Goal: Book appointment/travel/reservation

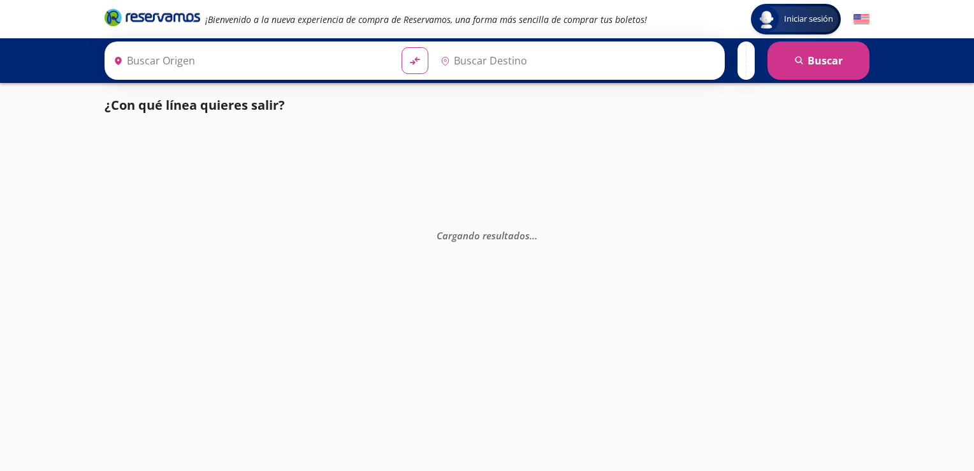
type input "[GEOGRAPHIC_DATA], [GEOGRAPHIC_DATA]"
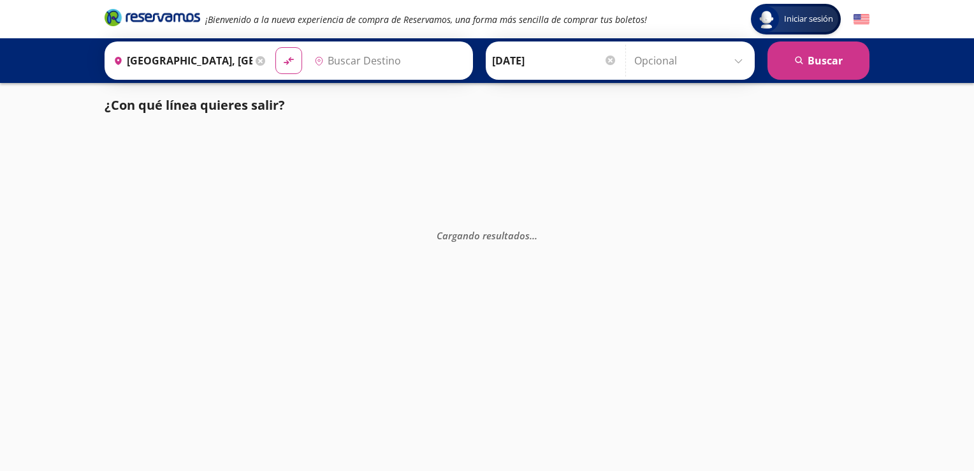
type input "[GEOGRAPHIC_DATA], [GEOGRAPHIC_DATA]"
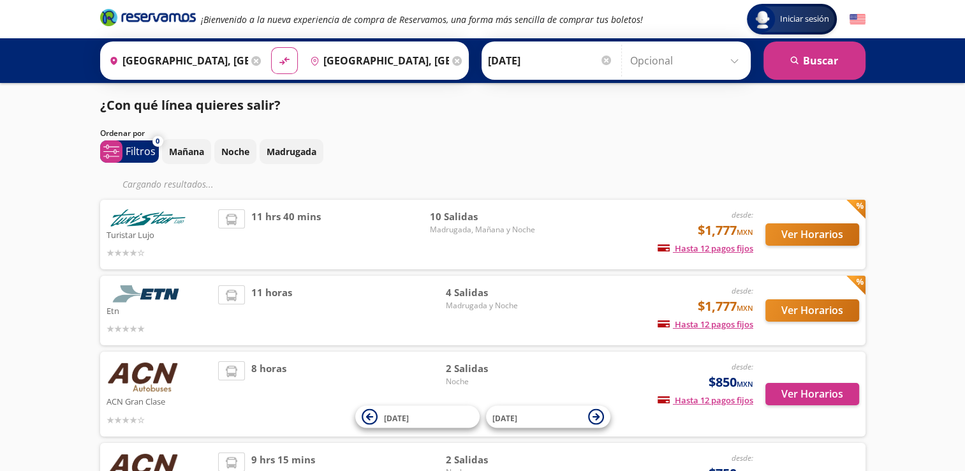
click at [862, 17] on img at bounding box center [857, 19] width 16 height 16
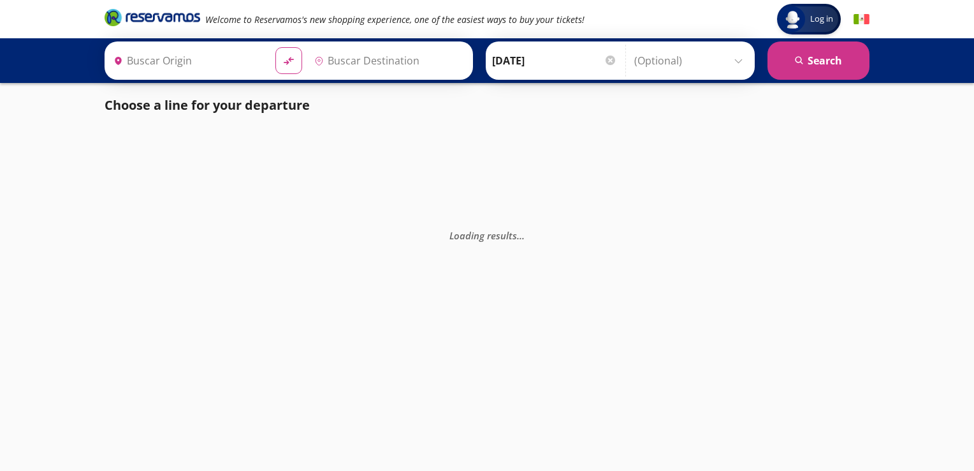
type input "[GEOGRAPHIC_DATA], [GEOGRAPHIC_DATA]"
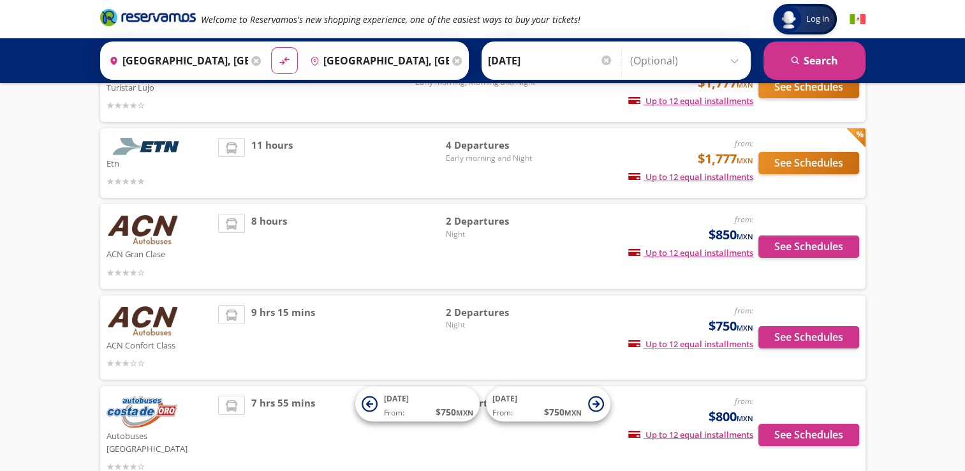
scroll to position [138, 0]
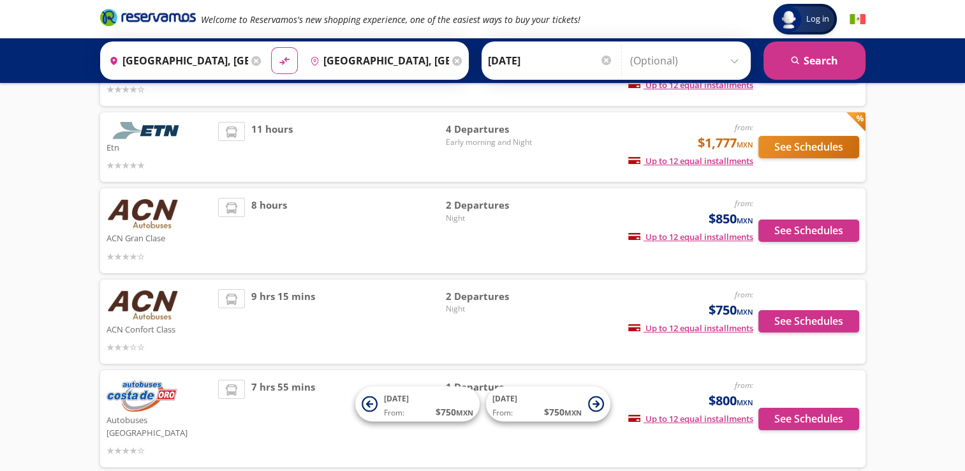
drag, startPoint x: 934, startPoint y: 285, endPoint x: 934, endPoint y: 338, distance: 52.9
click at [934, 338] on div "Log in Log in Welcome to Reservamos's new shopping experience, one of the easie…" at bounding box center [482, 199] width 965 height 675
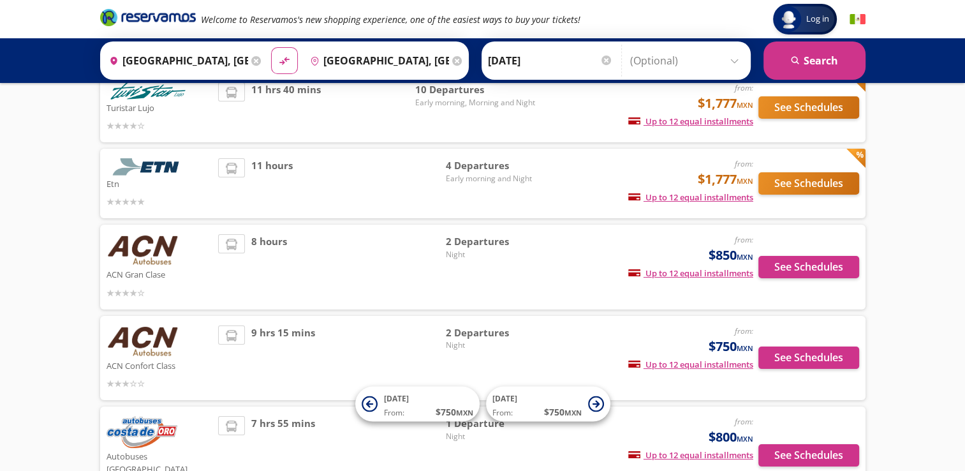
scroll to position [102, 0]
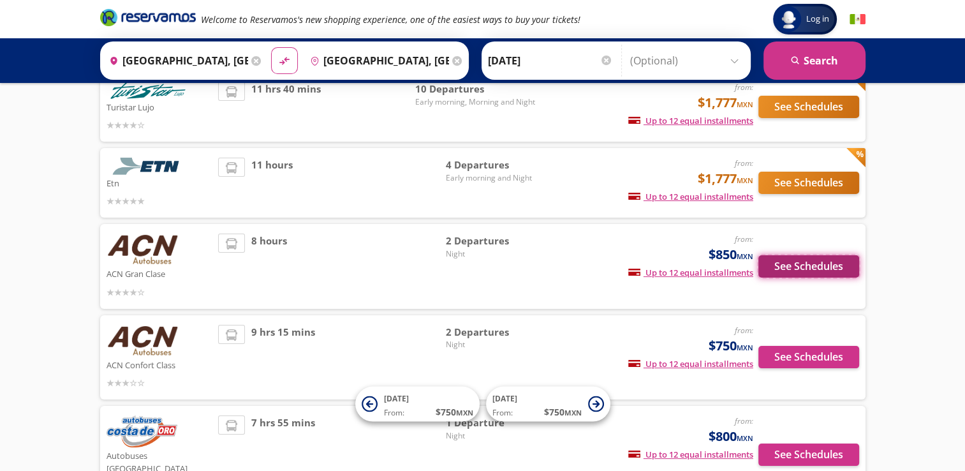
click at [795, 274] on button "See Schedules" at bounding box center [808, 266] width 101 height 22
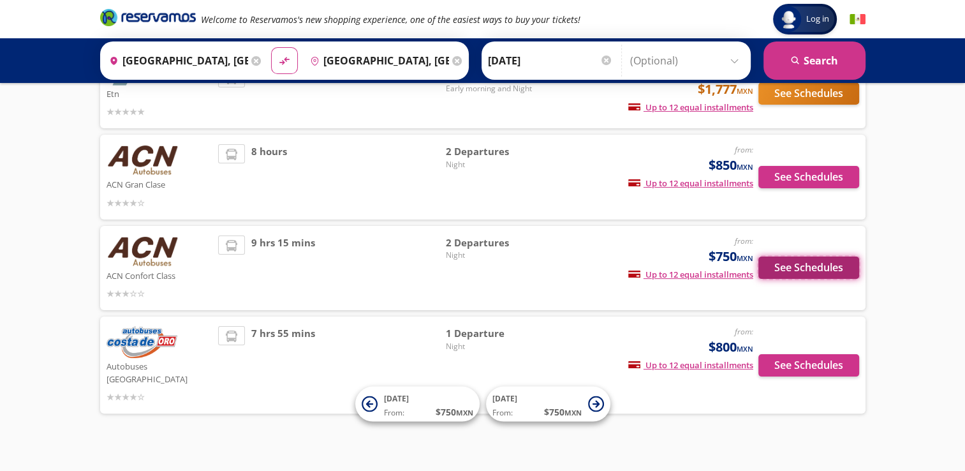
click at [820, 273] on button "See Schedules" at bounding box center [808, 267] width 101 height 22
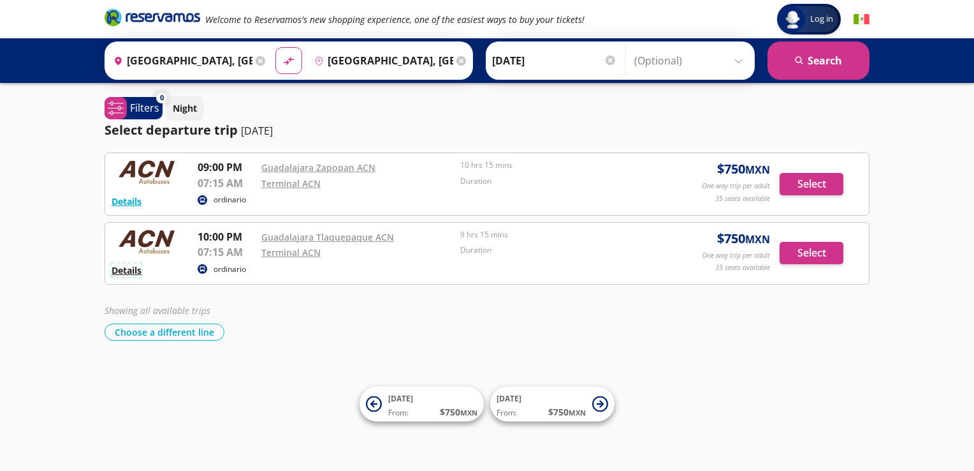
click at [115, 270] on button "Details" at bounding box center [127, 269] width 30 height 13
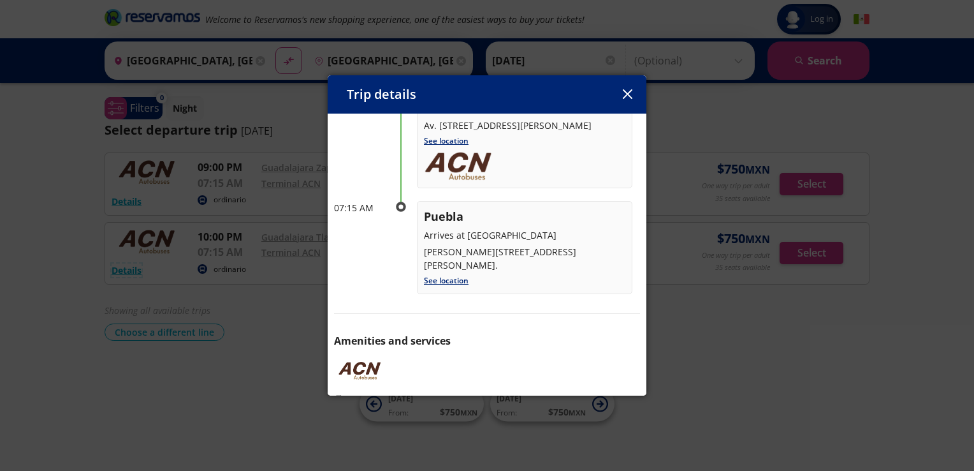
scroll to position [142, 0]
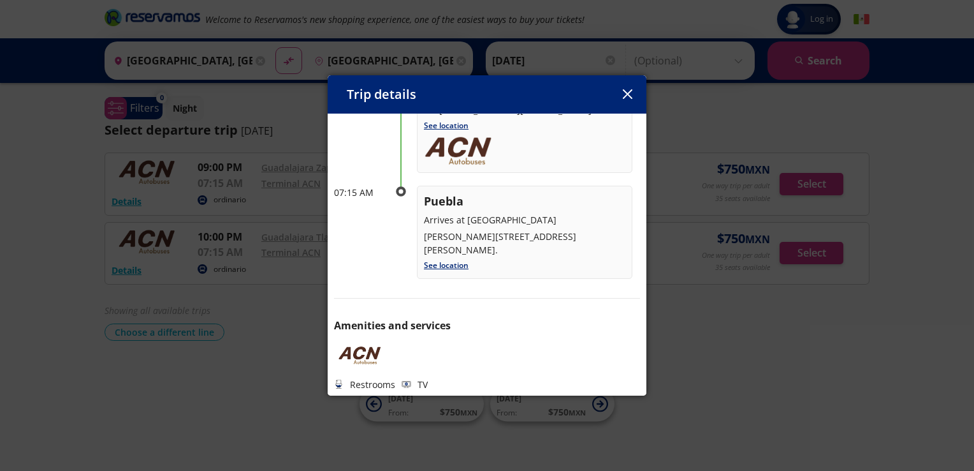
click at [627, 94] on icon "button" at bounding box center [627, 94] width 10 height 10
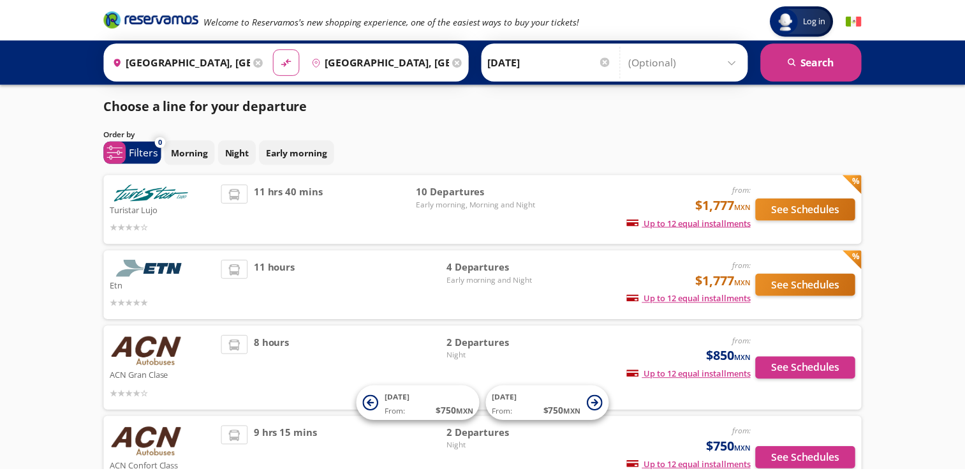
scroll to position [191, 0]
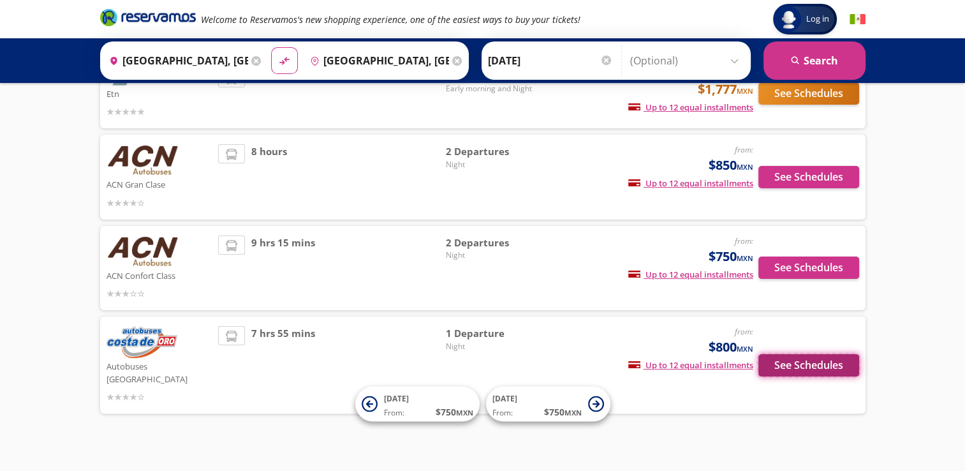
click at [808, 363] on button "See Schedules" at bounding box center [808, 365] width 101 height 22
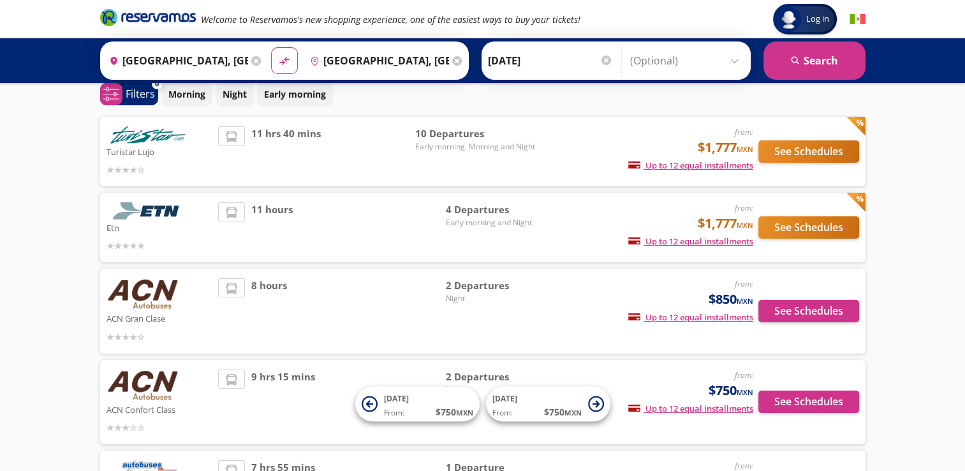
scroll to position [56, 0]
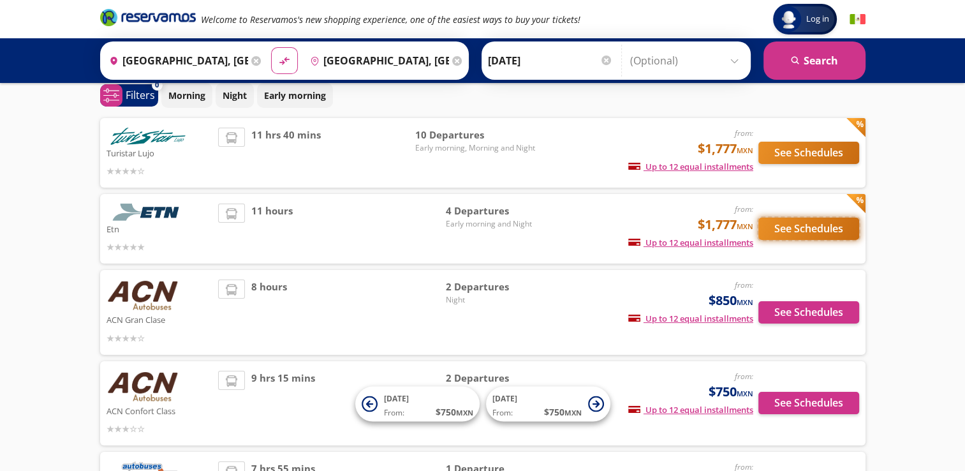
click at [799, 223] on button "See Schedules" at bounding box center [808, 228] width 101 height 22
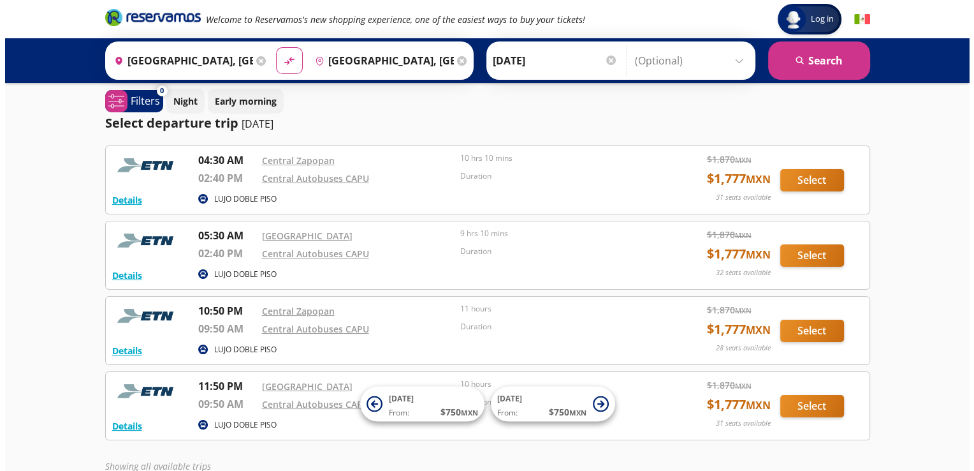
scroll to position [94, 0]
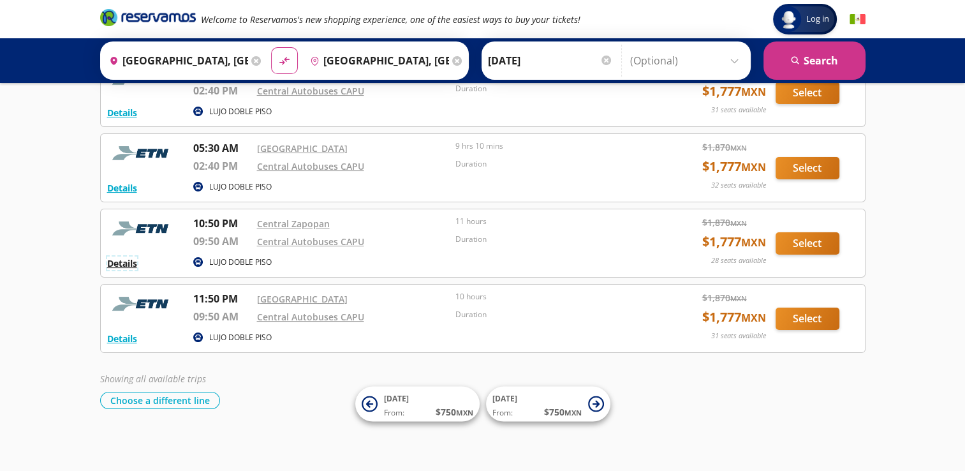
click at [114, 265] on button "Details" at bounding box center [122, 262] width 30 height 13
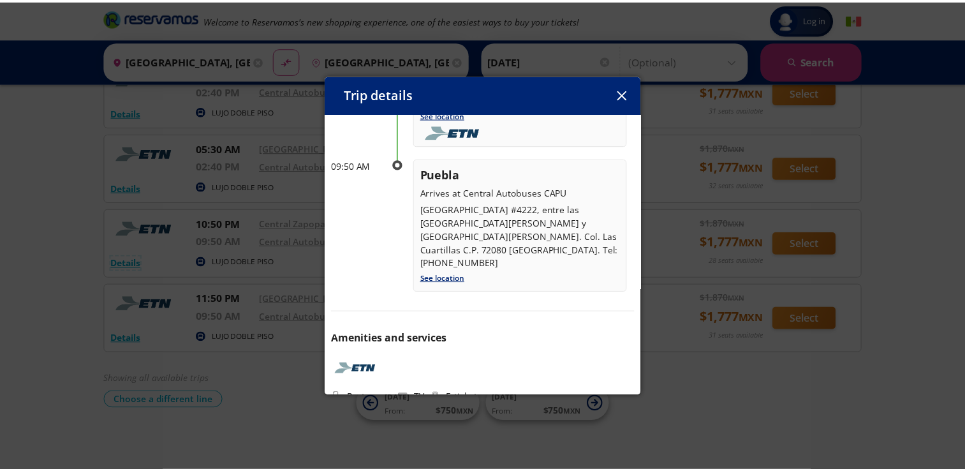
scroll to position [5, 0]
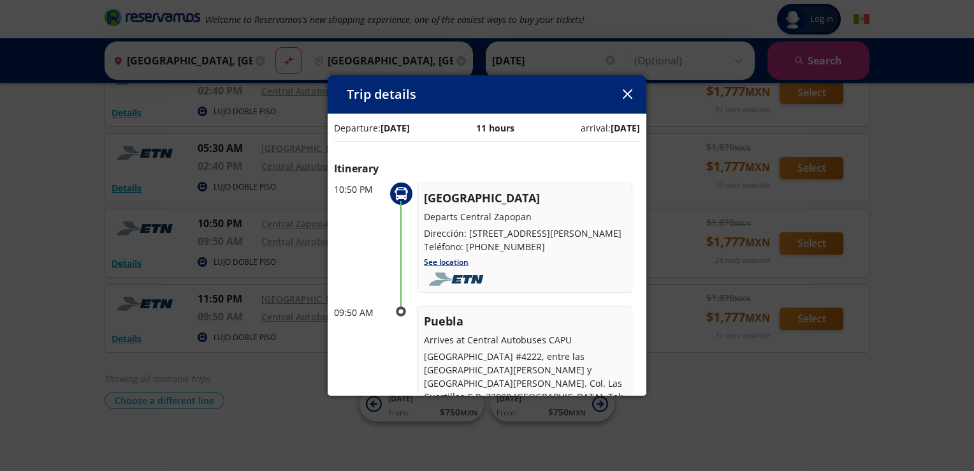
click at [702, 224] on div "Trip details Departure: 16 Oct 25 11 hours arrival: 17 Oct 25 Itinerary 10:50 P…" at bounding box center [487, 235] width 974 height 471
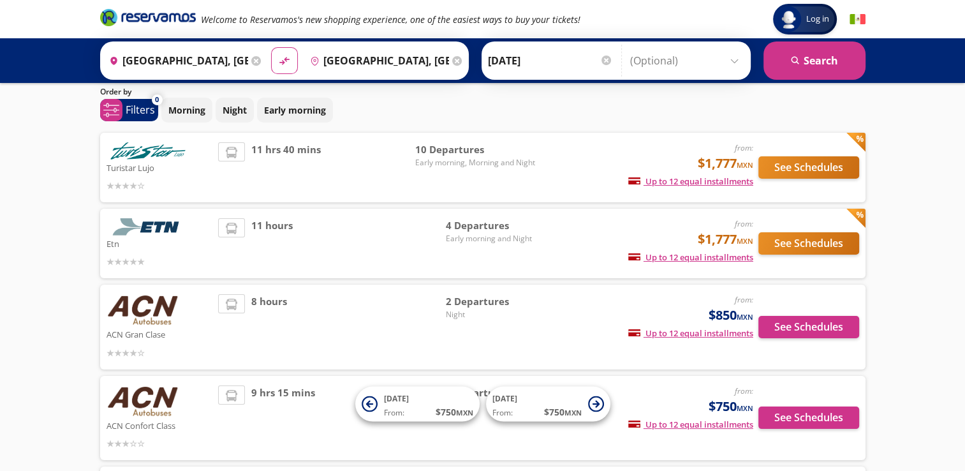
scroll to position [36, 0]
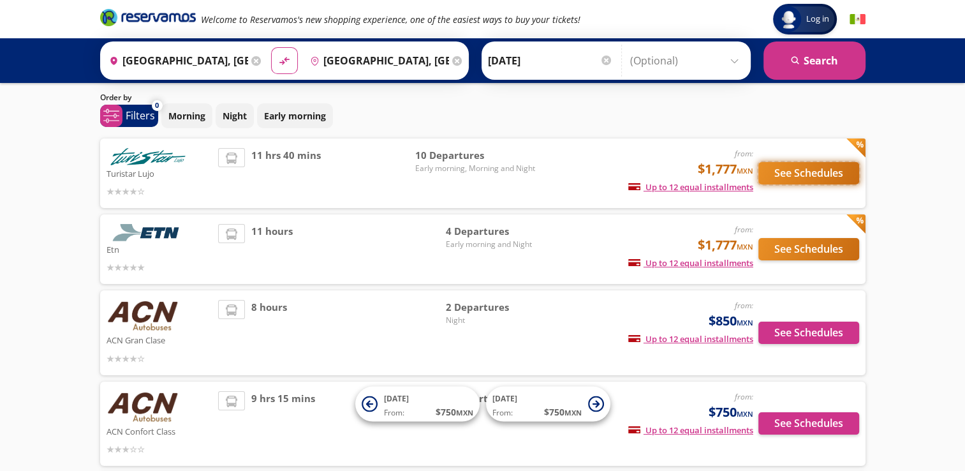
click at [809, 170] on button "See Schedules" at bounding box center [808, 173] width 101 height 22
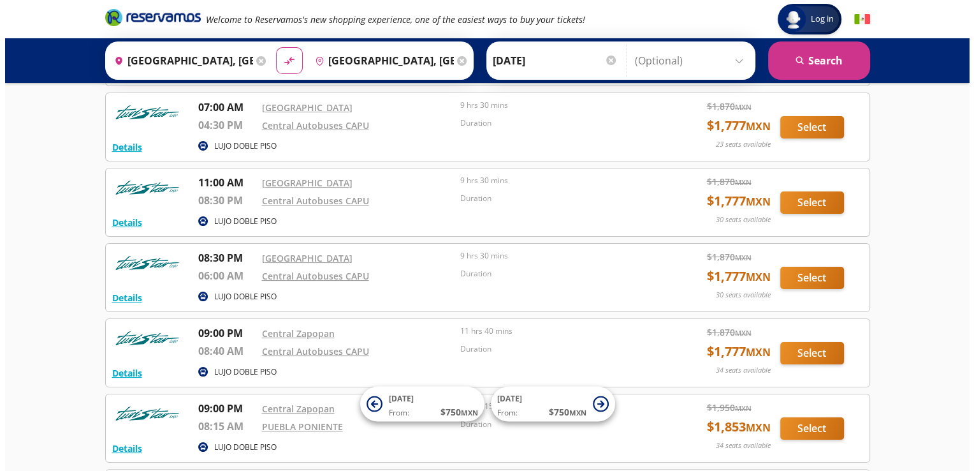
scroll to position [135, 0]
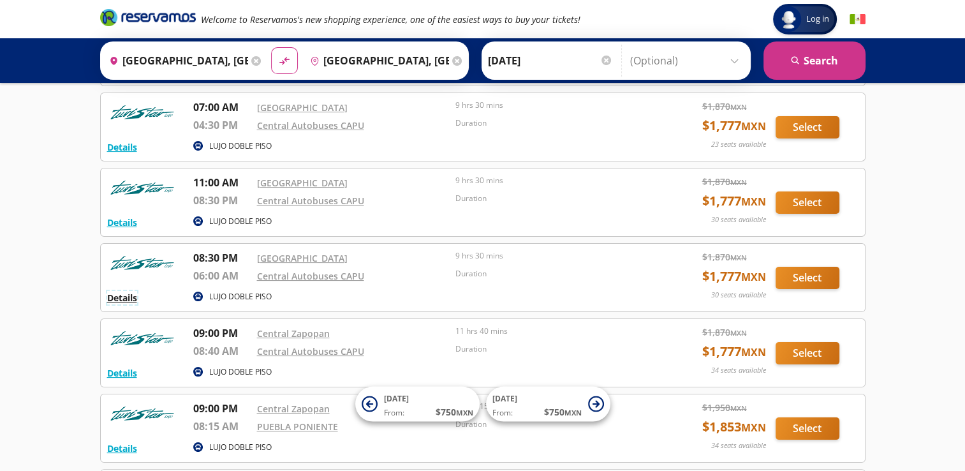
click at [122, 297] on button "Details" at bounding box center [122, 297] width 30 height 13
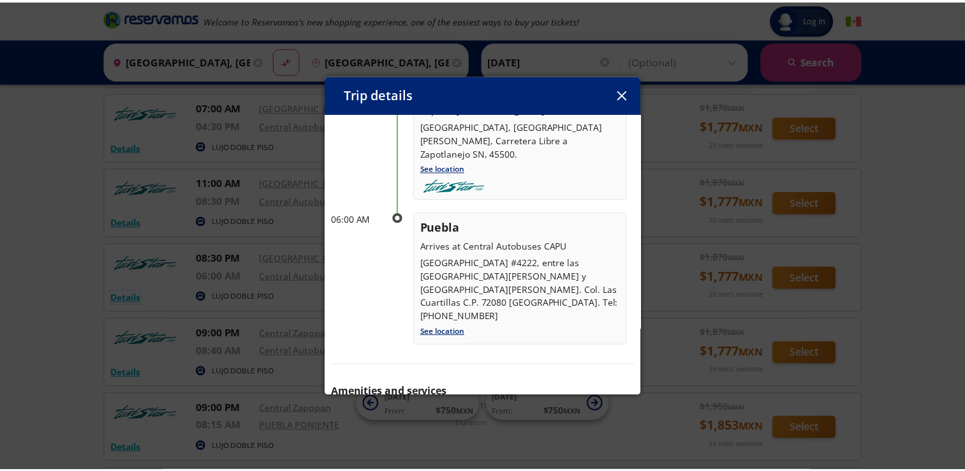
scroll to position [152, 0]
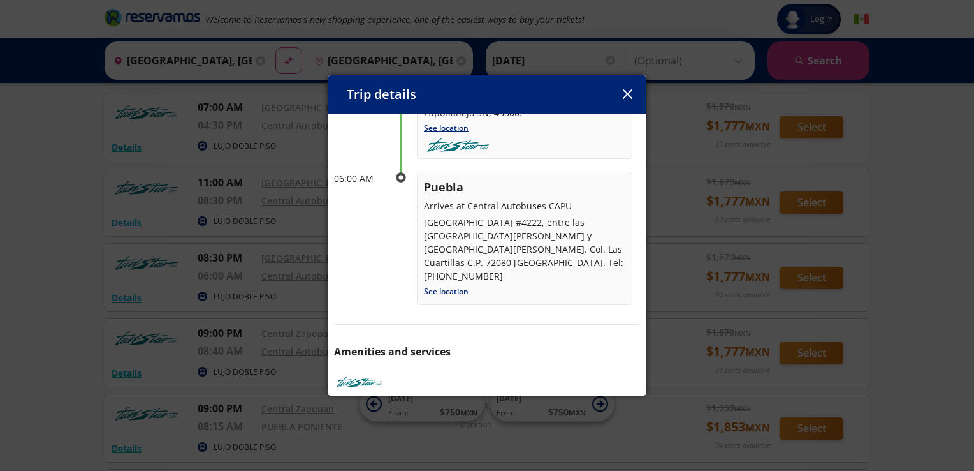
click at [751, 167] on div "Trip details Departure: 16 Oct 25 9 hrs 30 mins arrival: 17 Oct 25 Itinerary 08…" at bounding box center [487, 235] width 974 height 471
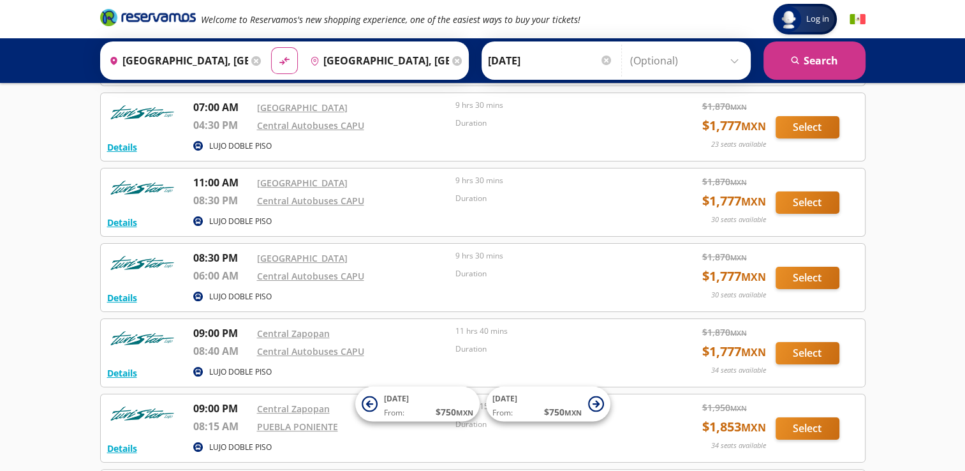
scroll to position [0, 0]
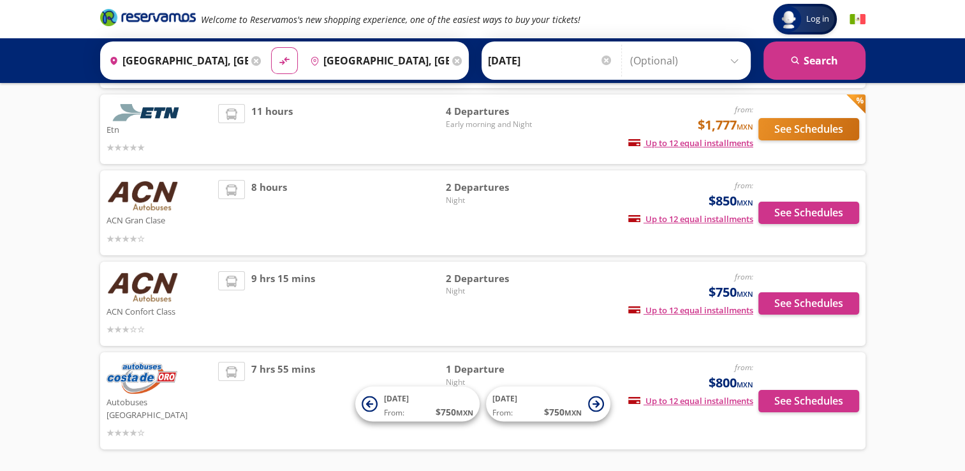
scroll to position [165, 0]
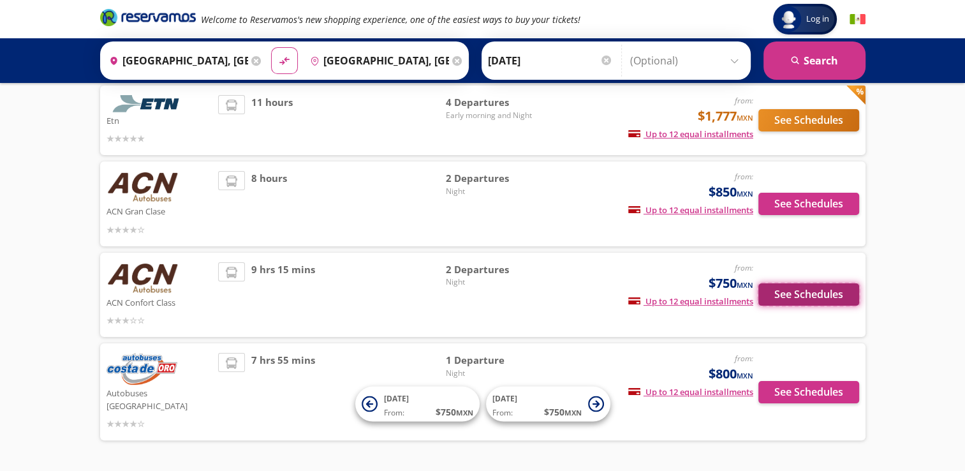
click at [786, 300] on button "See Schedules" at bounding box center [808, 294] width 101 height 22
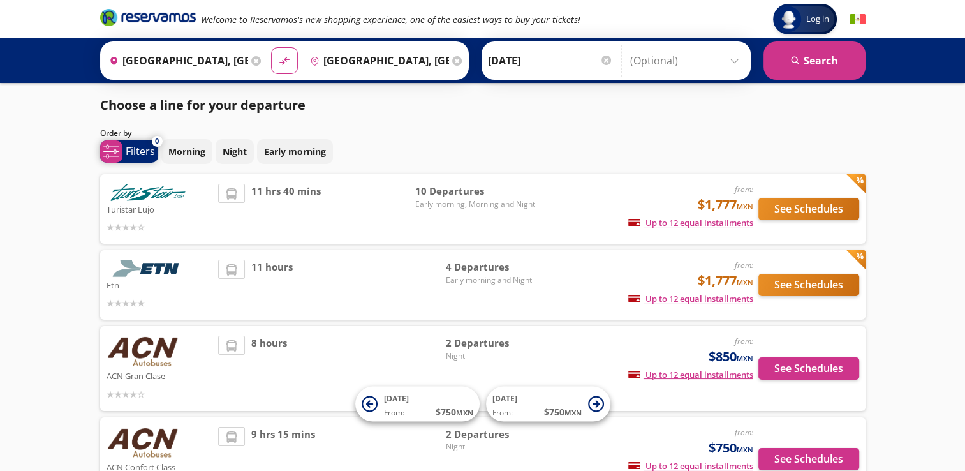
click at [143, 154] on p "Filters" at bounding box center [140, 150] width 29 height 15
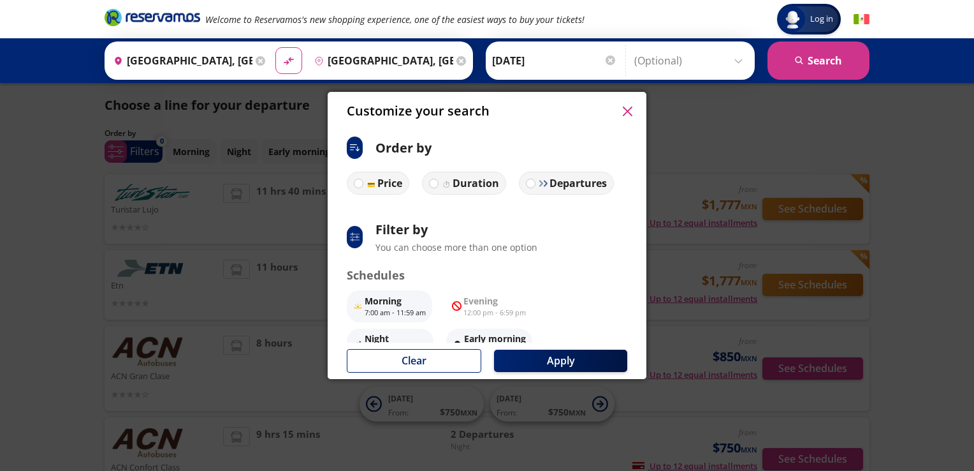
click at [747, 122] on div "Customize your search ci:sort-ascending Order by Price Duration Departures syst…" at bounding box center [487, 235] width 974 height 471
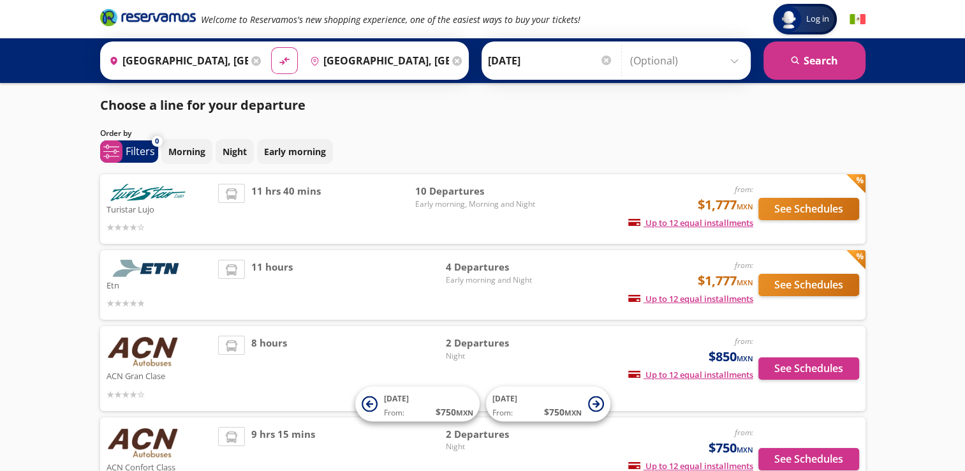
scroll to position [129, 0]
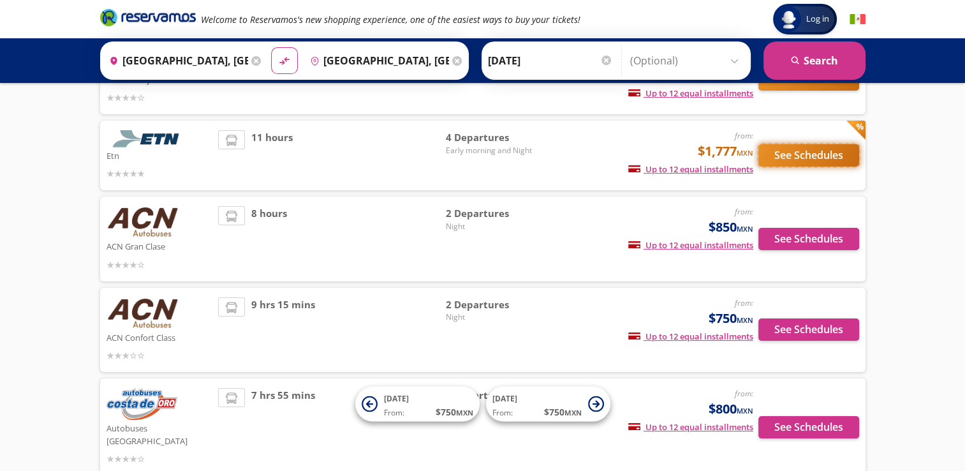
click at [812, 149] on button "See Schedules" at bounding box center [808, 155] width 101 height 22
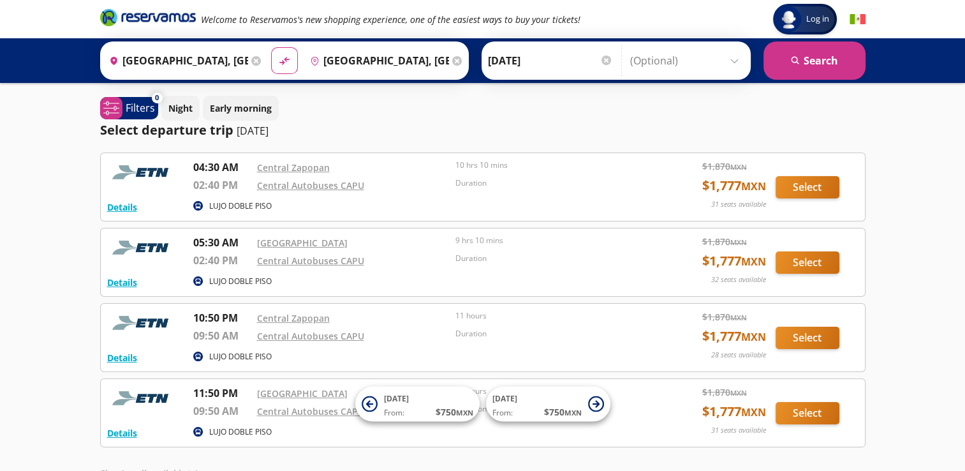
scroll to position [78, 0]
